Goal: Information Seeking & Learning: Learn about a topic

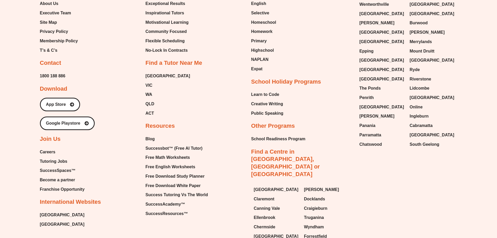
scroll to position [2322, 0]
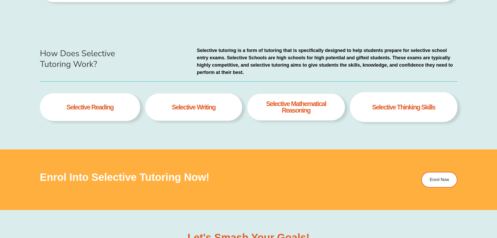
click at [392, 107] on h4 "Selective thinking skills" at bounding box center [403, 107] width 63 height 7
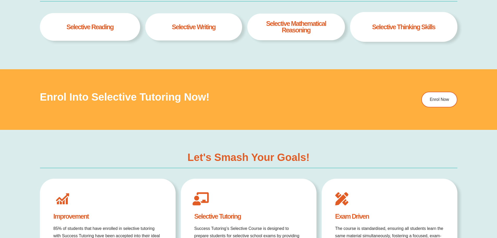
scroll to position [364, 0]
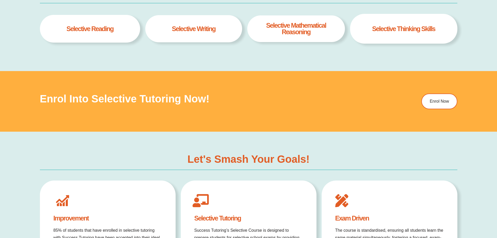
click at [395, 31] on h4 "Selective thinking skills" at bounding box center [403, 29] width 63 height 7
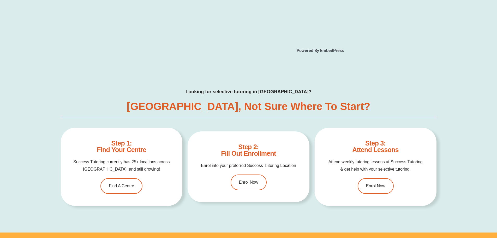
type input "*"
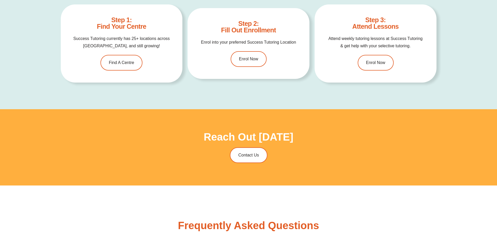
scroll to position [0, 0]
type input "*"
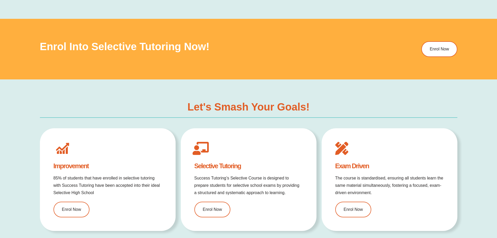
scroll to position [312, 0]
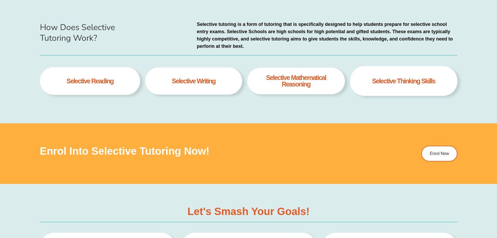
click at [385, 81] on h4 "Selective thinking skills" at bounding box center [403, 81] width 63 height 7
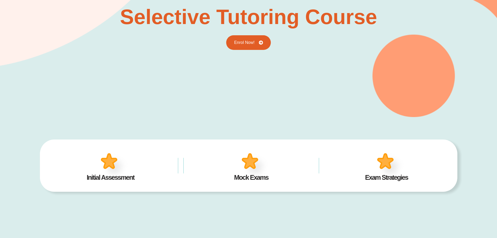
scroll to position [25, 0]
